Goal: Ask a question

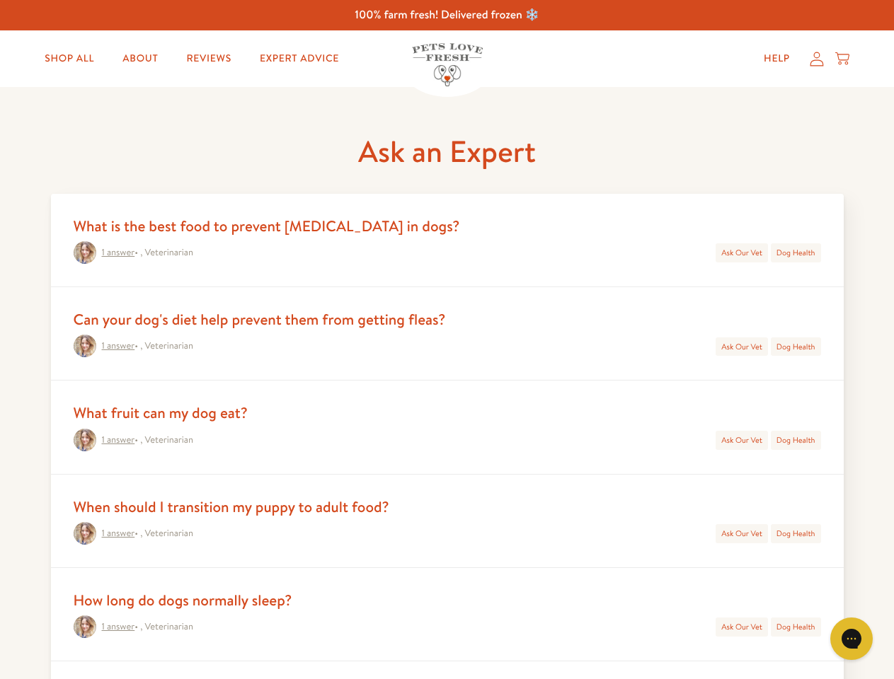
click at [447, 340] on div "1 answer • , Veterinarian Ask Our Vet Dog Health" at bounding box center [447, 346] width 747 height 23
click at [851, 639] on icon "Gorgias live chat" at bounding box center [850, 638] width 13 height 13
